Goal: Information Seeking & Learning: Learn about a topic

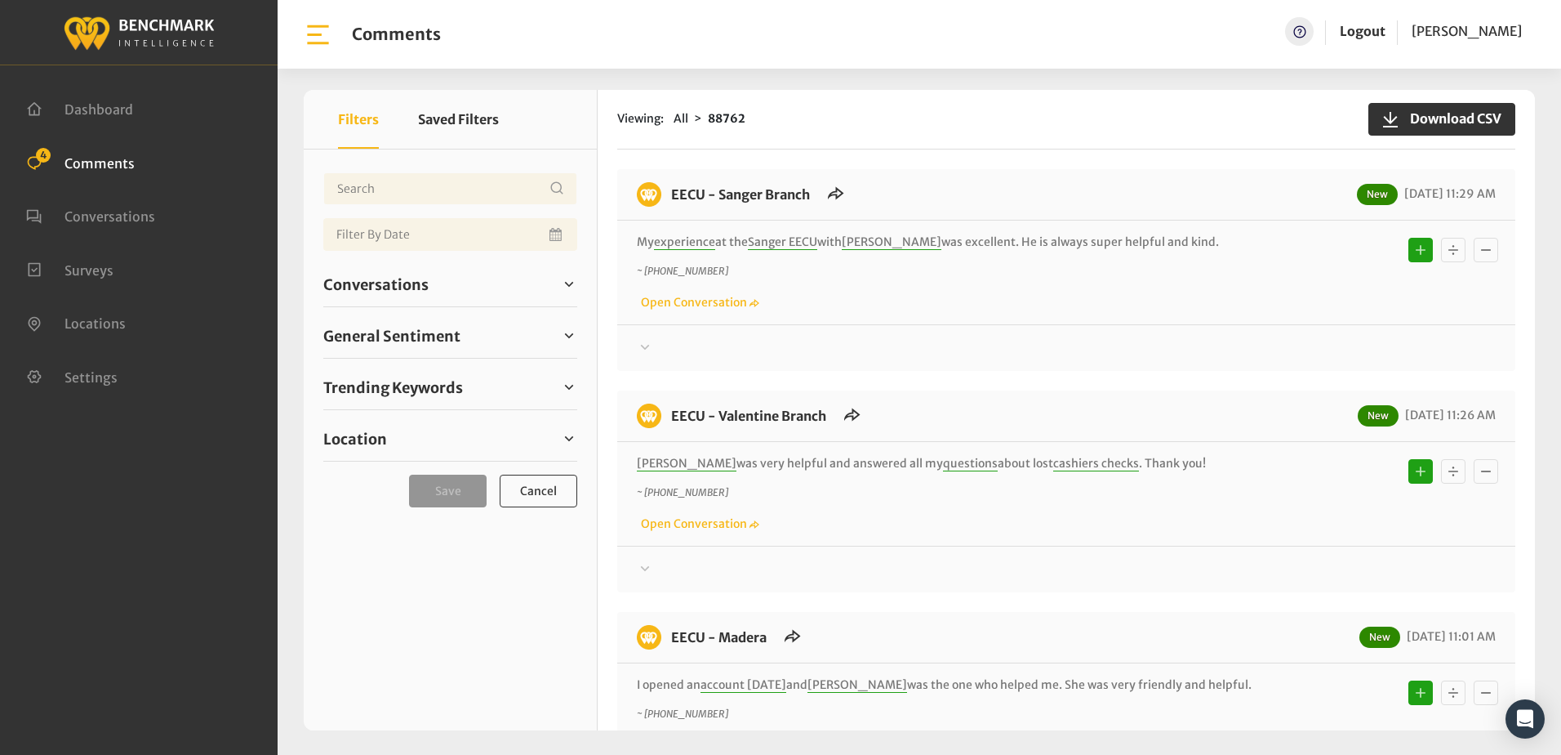
click at [916, 316] on div "My experience at the Sanger EECU with Jose was excellent. He is always super he…" at bounding box center [1066, 273] width 898 height 104
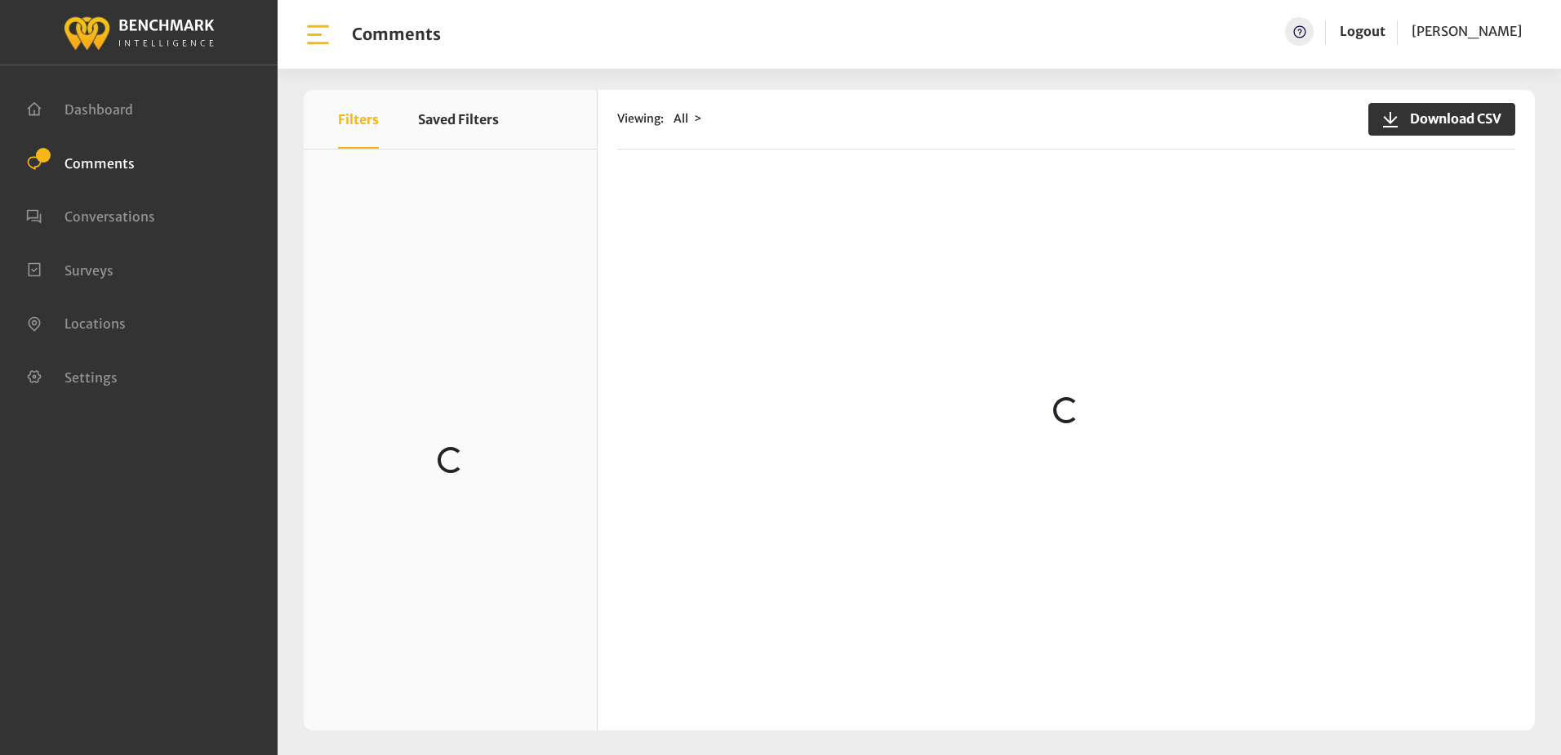
scroll to position [1470, 0]
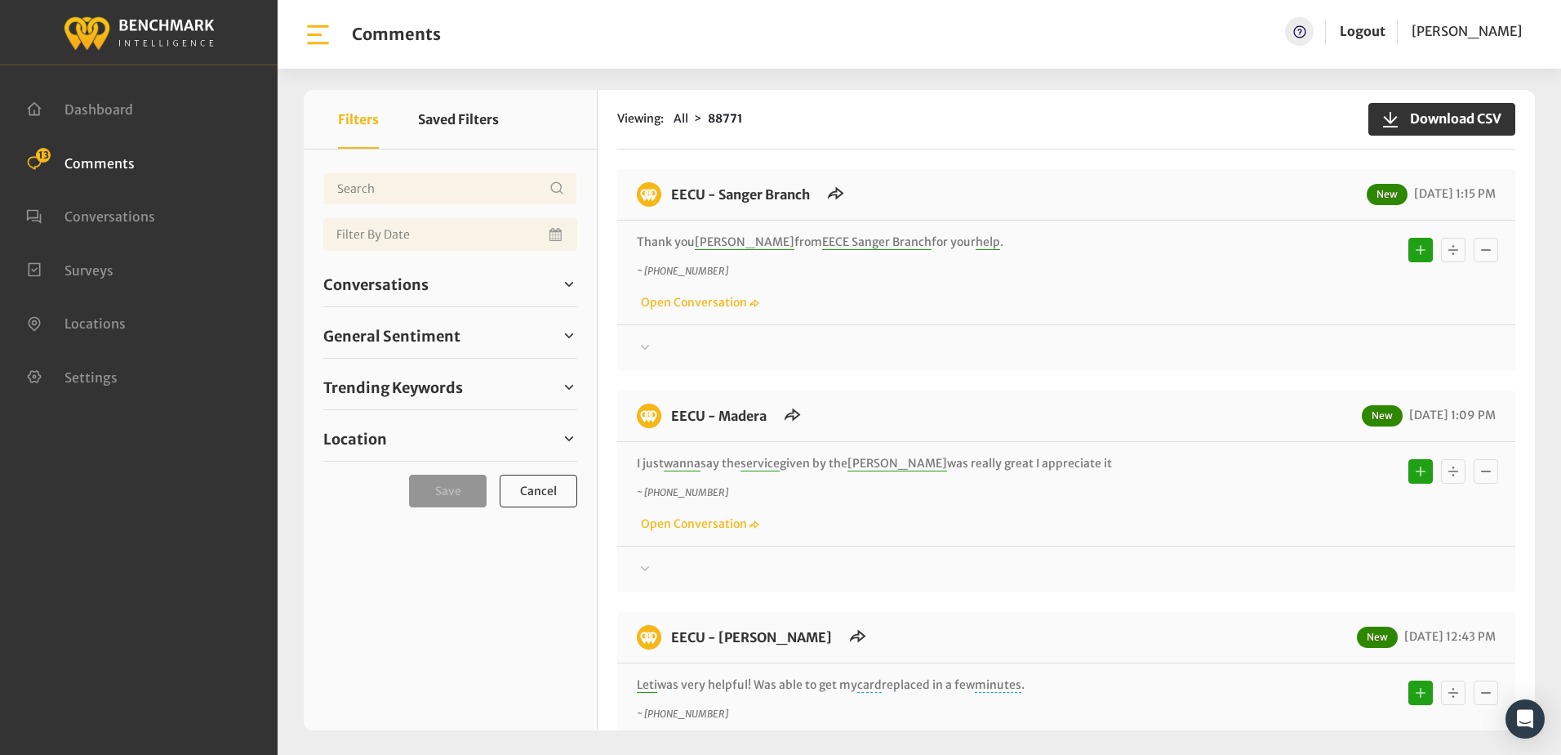
click at [898, 139] on div "Viewing: All 88771 Download CSV" at bounding box center [1066, 120] width 898 height 60
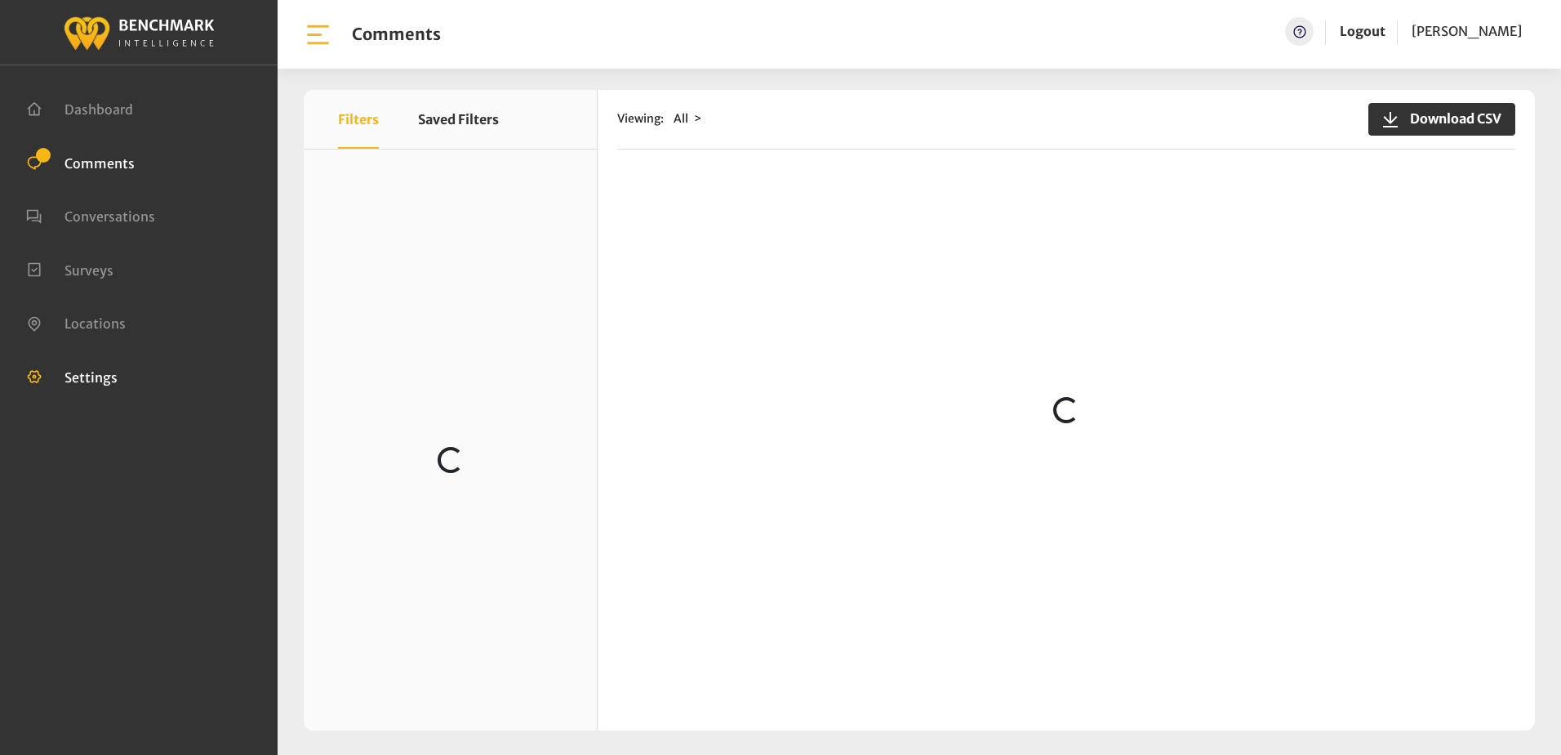
scroll to position [327, 0]
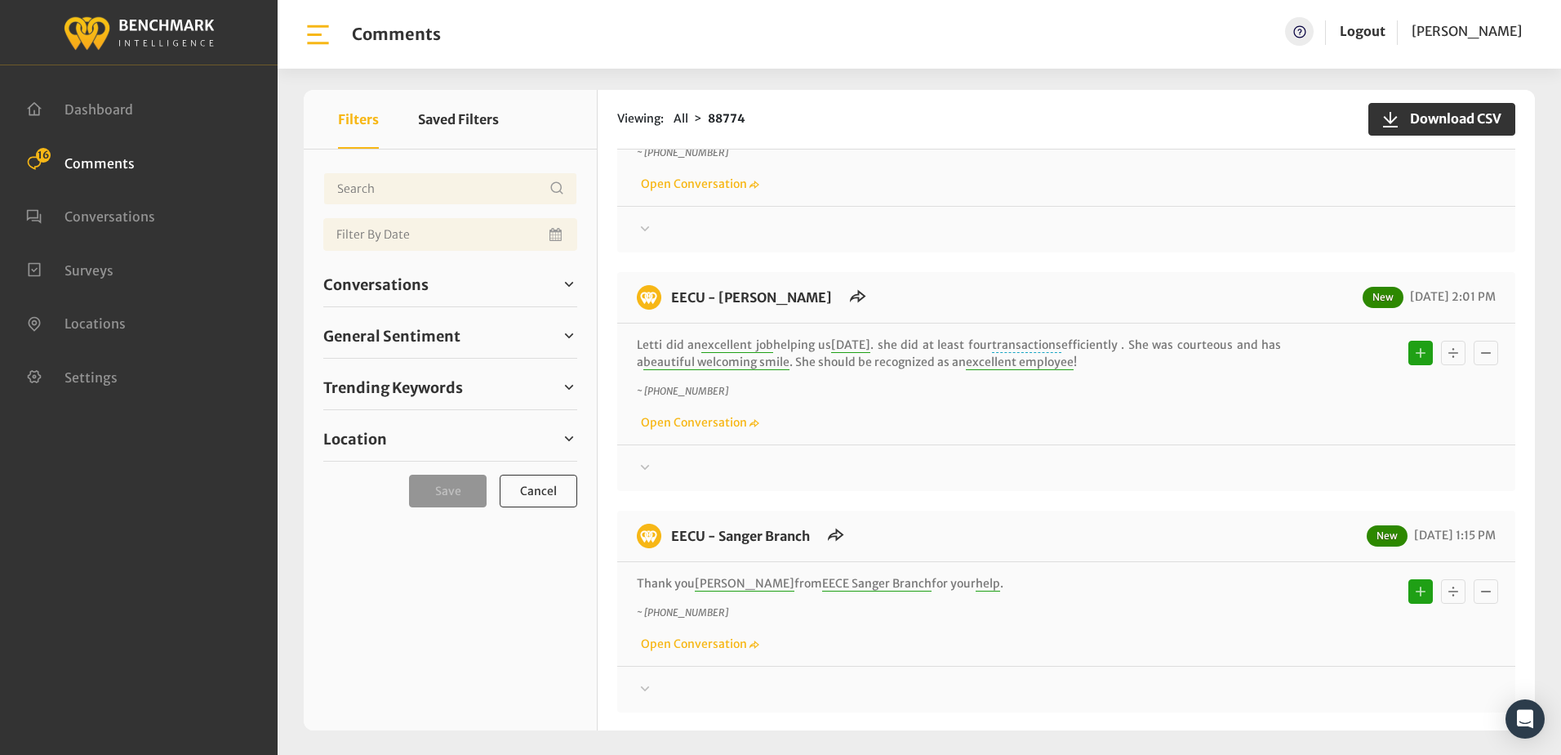
scroll to position [408, 0]
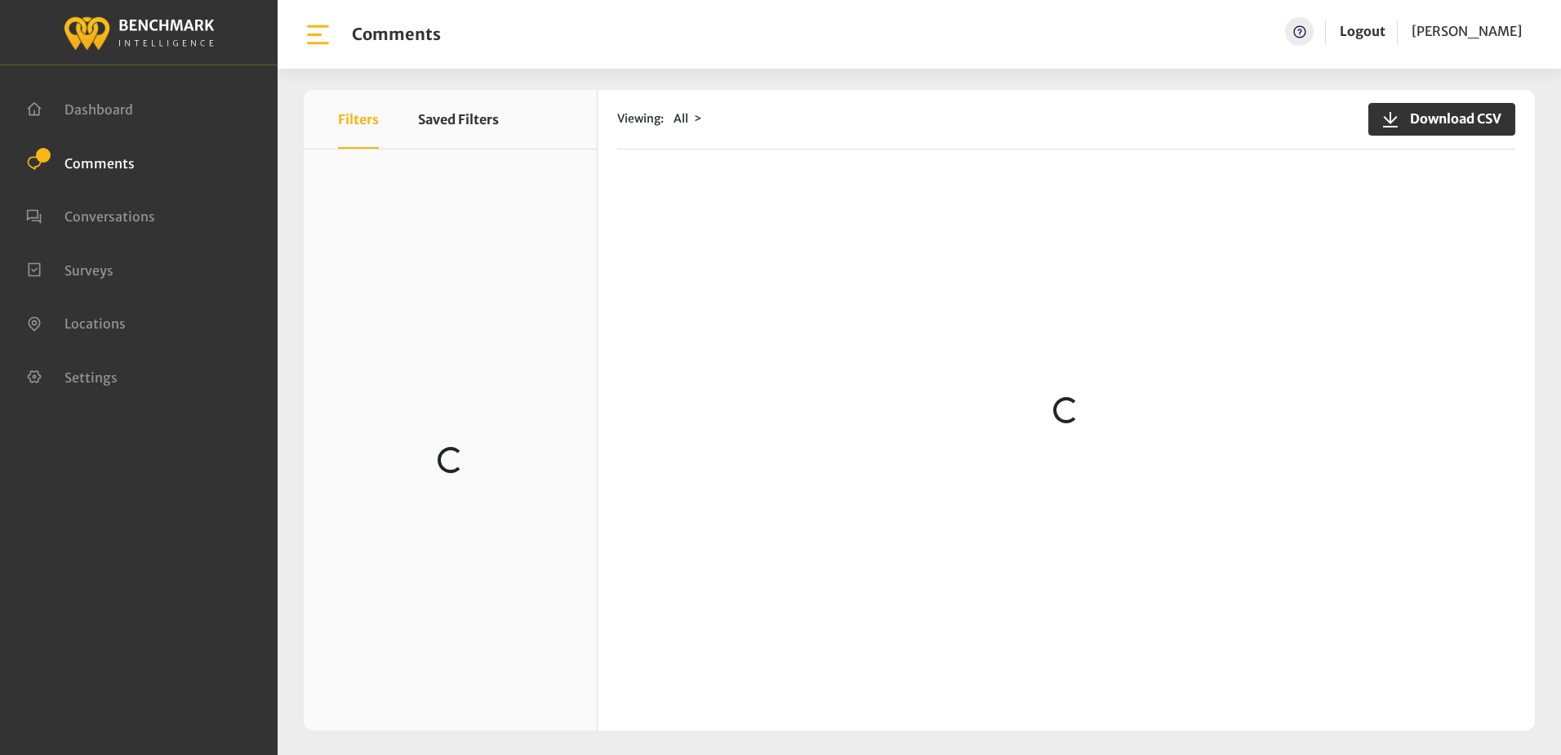
scroll to position [82, 0]
